Goal: Information Seeking & Learning: Learn about a topic

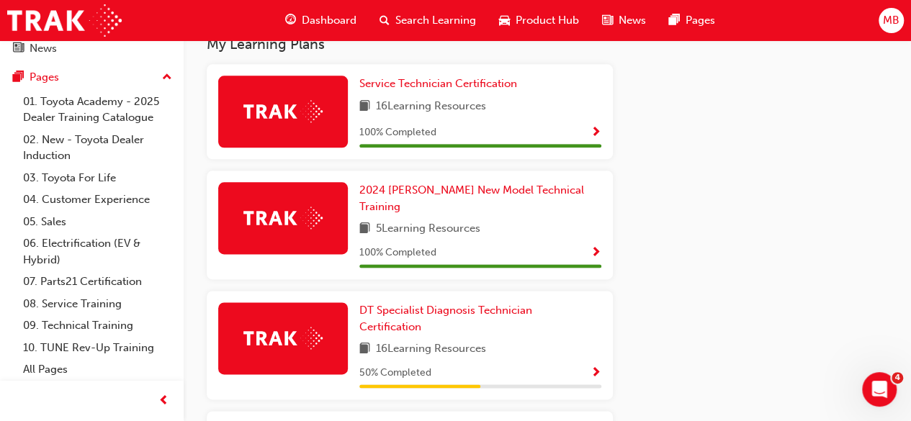
scroll to position [841, 0]
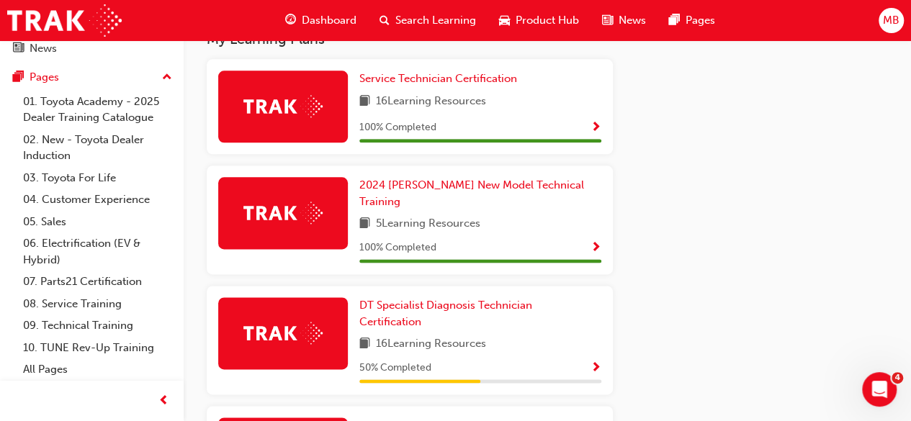
click at [597, 126] on span "Show Progress" at bounding box center [596, 128] width 11 height 13
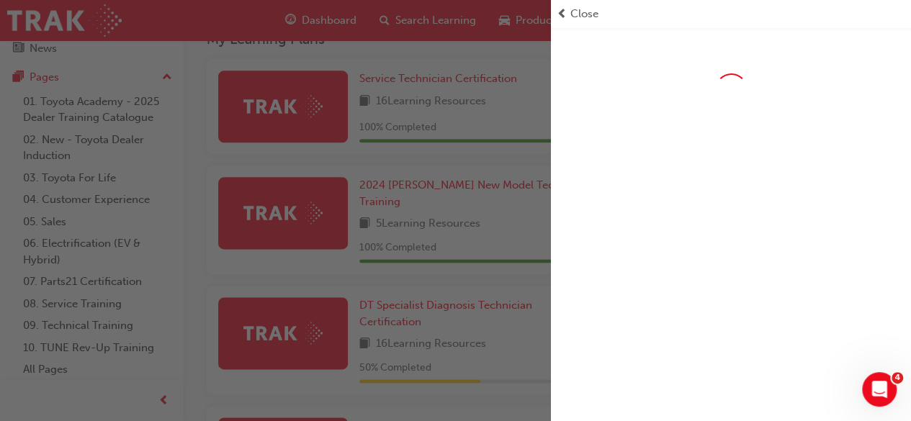
click at [569, 15] on div "Close" at bounding box center [731, 14] width 349 height 17
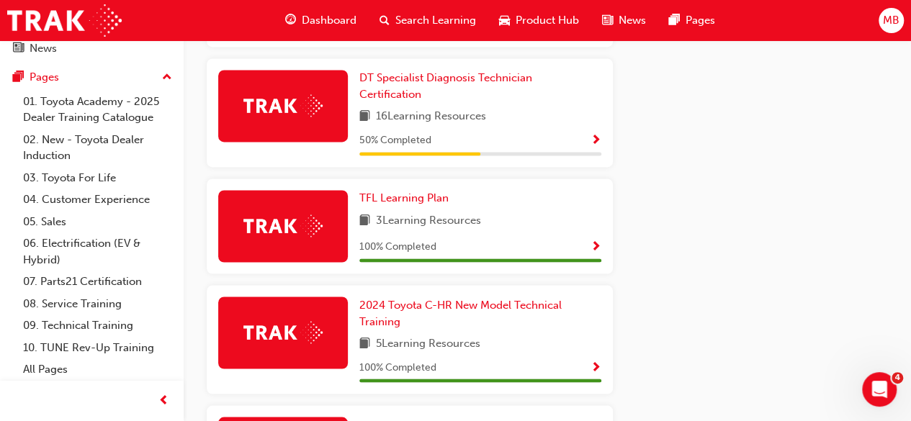
scroll to position [1118, 0]
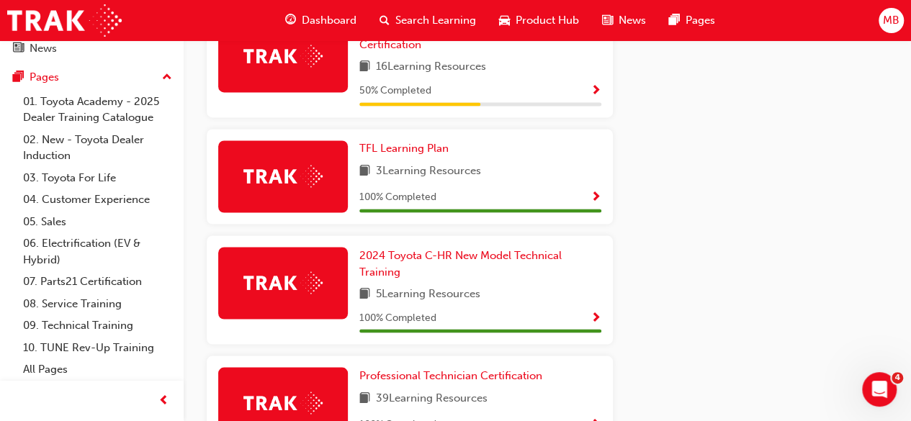
click at [891, 29] on div "MB" at bounding box center [891, 20] width 25 height 25
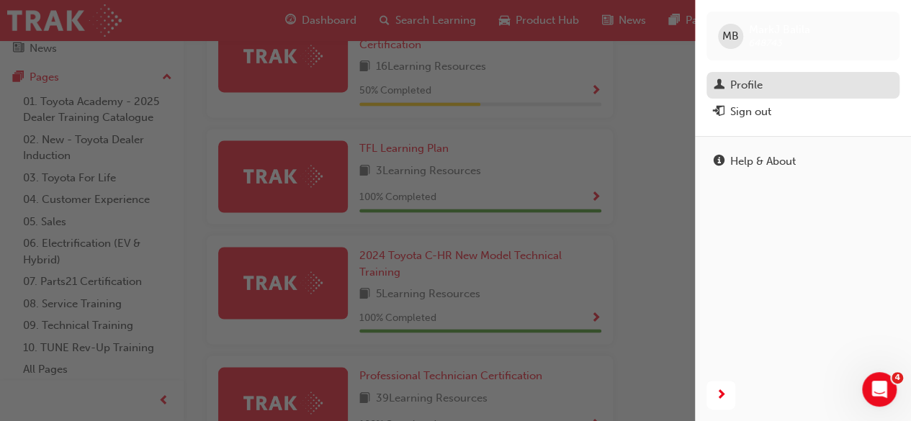
click at [768, 85] on div "Profile" at bounding box center [803, 85] width 179 height 18
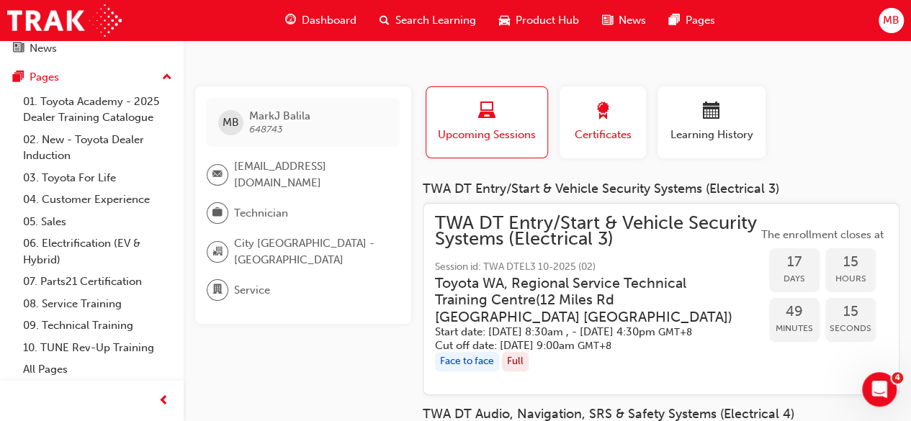
click at [622, 130] on span "Certificates" at bounding box center [603, 135] width 65 height 17
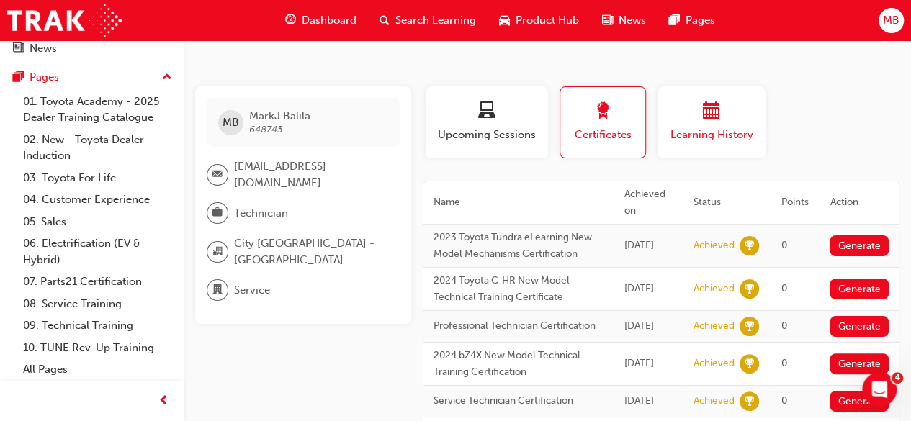
click at [738, 102] on button "Learning History" at bounding box center [712, 122] width 108 height 72
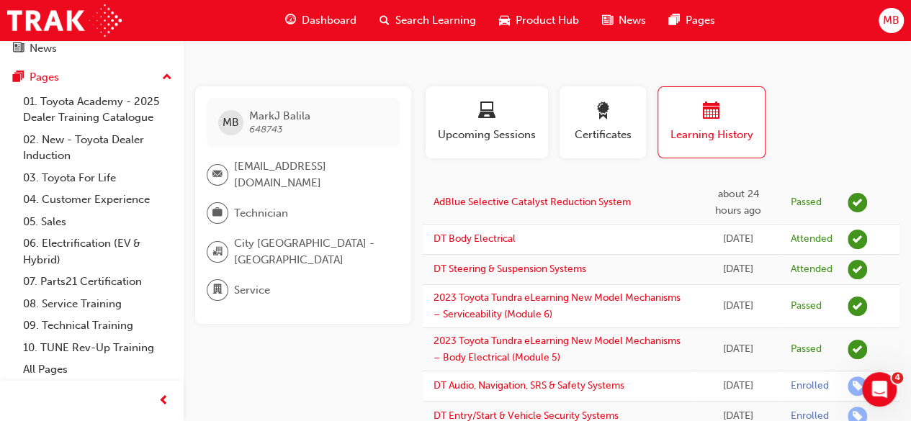
click at [339, 29] on div "Dashboard" at bounding box center [321, 21] width 94 height 30
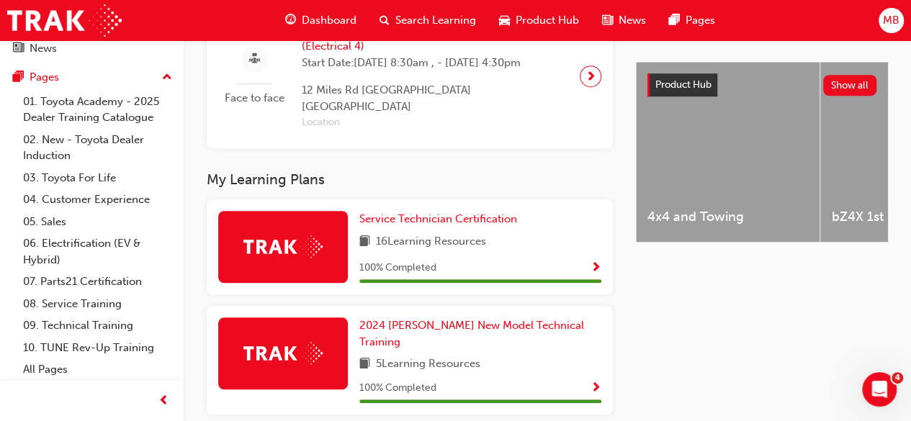
scroll to position [553, 0]
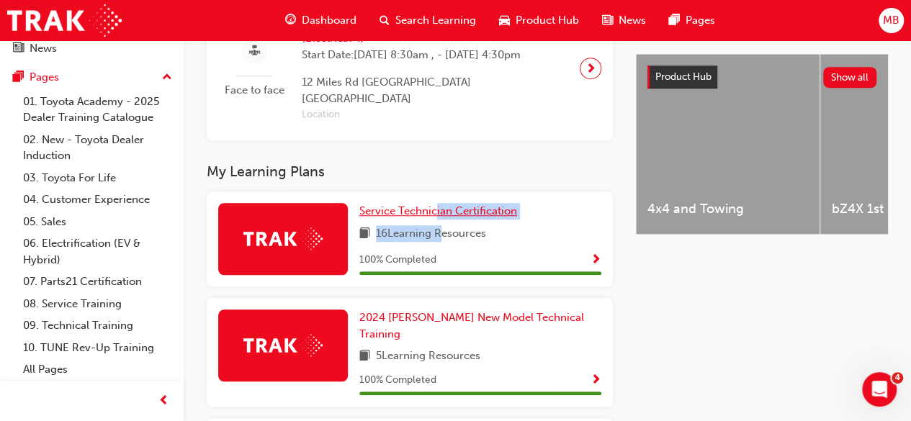
drag, startPoint x: 437, startPoint y: 244, endPoint x: 437, endPoint y: 213, distance: 31.0
click at [437, 213] on div "Service Technician Certification 16 Learning Resources 100 % Completed" at bounding box center [481, 239] width 242 height 72
click at [321, 227] on div at bounding box center [283, 239] width 130 height 72
click at [594, 264] on span "Show Progress" at bounding box center [596, 260] width 11 height 13
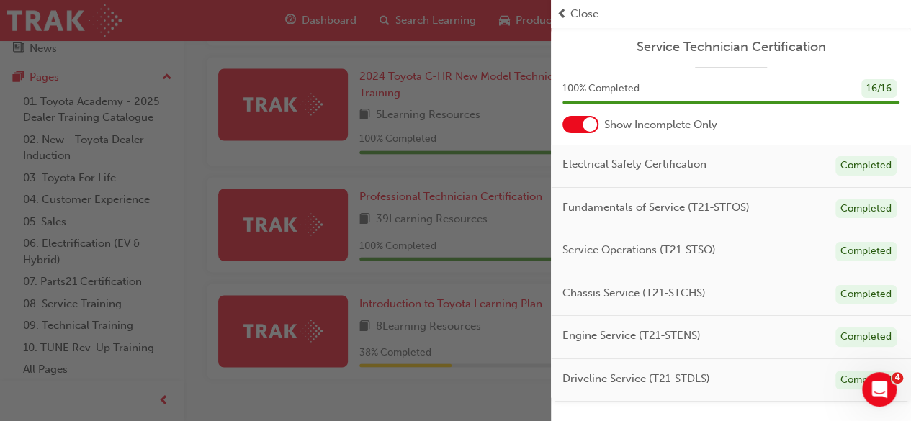
scroll to position [1161, 0]
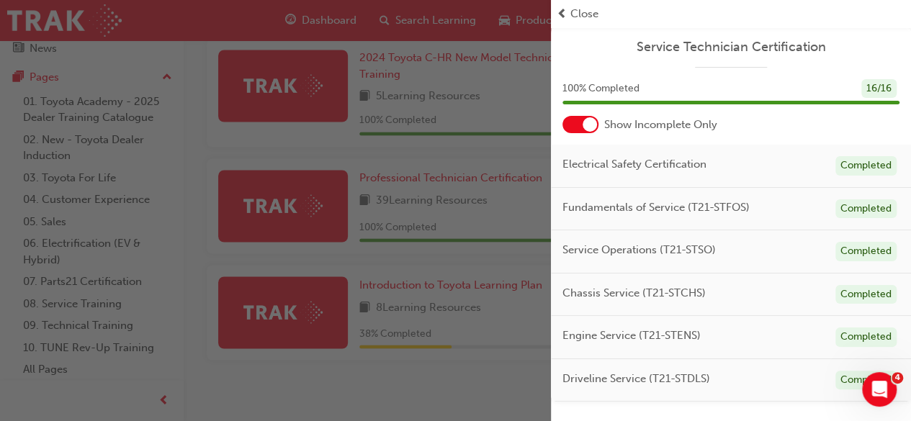
click at [589, 118] on div at bounding box center [590, 124] width 14 height 14
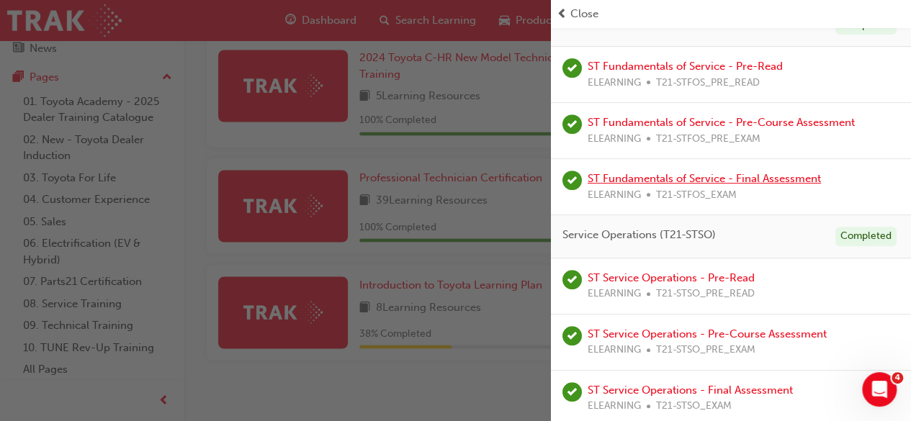
scroll to position [244, 0]
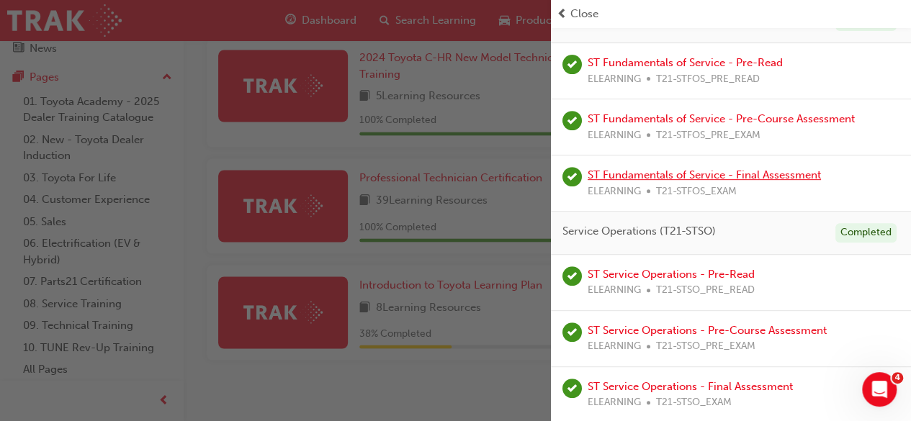
click at [752, 176] on link "ST Fundamentals of Service - Final Assessment" at bounding box center [704, 175] width 233 height 13
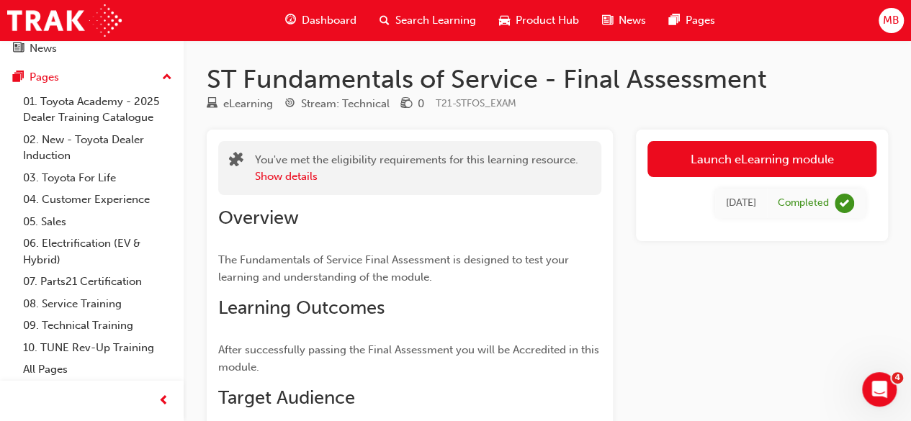
click at [307, 22] on span "Dashboard" at bounding box center [329, 20] width 55 height 17
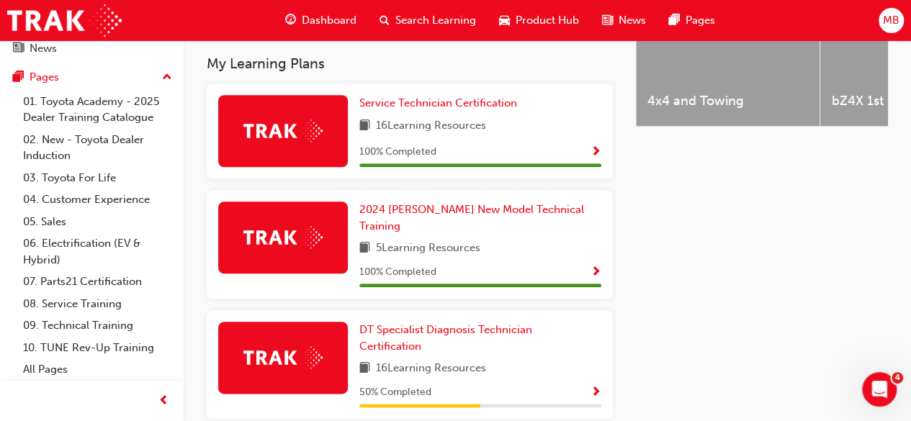
scroll to position [102, 0]
